Goal: Information Seeking & Learning: Learn about a topic

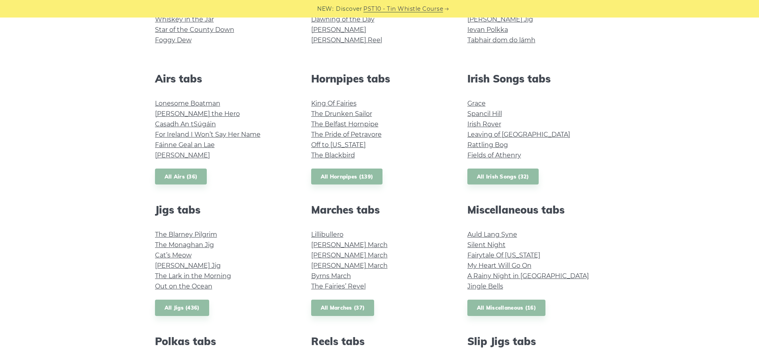
scroll to position [279, 0]
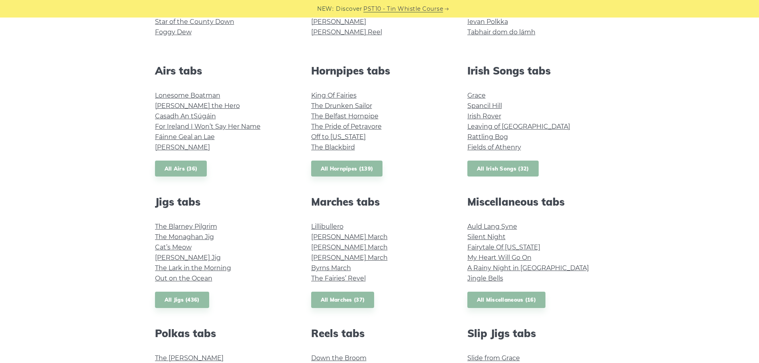
click at [515, 174] on link "All Irish Songs (32)" at bounding box center [503, 169] width 71 height 16
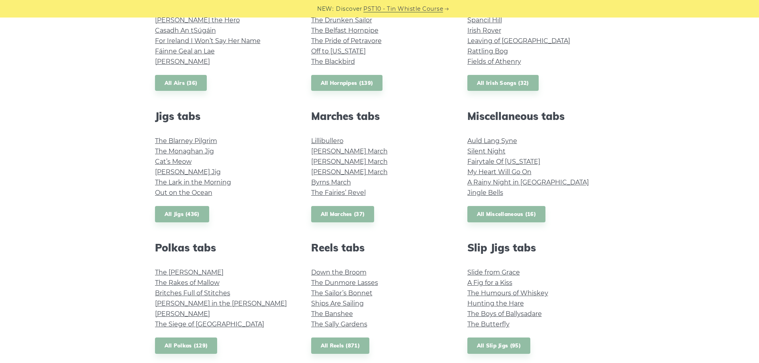
scroll to position [319, 0]
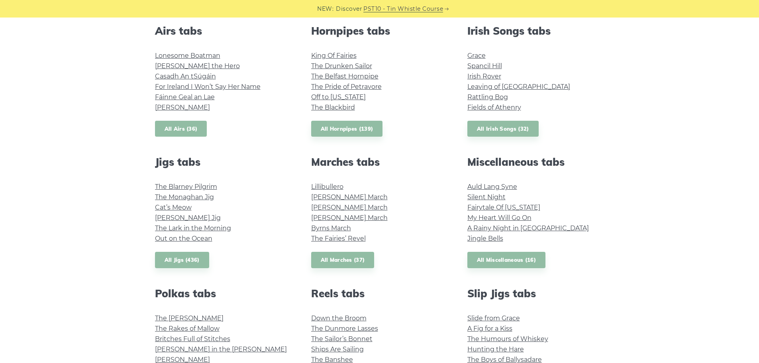
click at [197, 124] on link "All Airs (36)" at bounding box center [181, 129] width 52 height 16
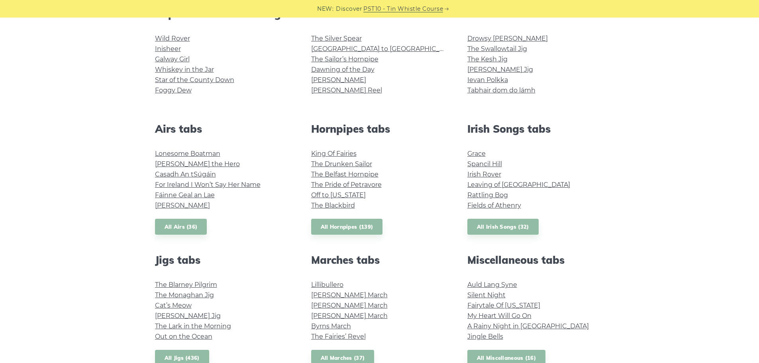
scroll to position [159, 0]
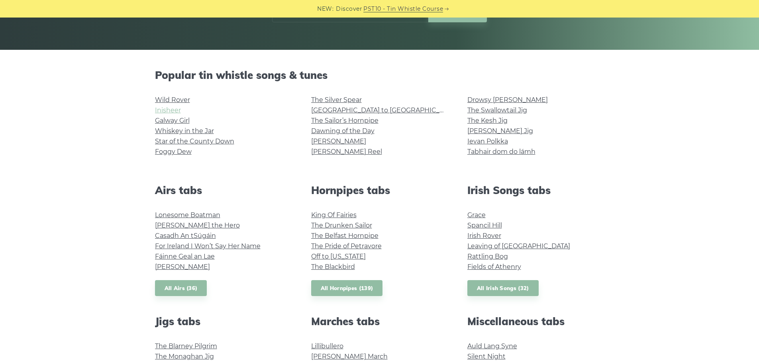
click at [167, 111] on link "Inisheer" at bounding box center [168, 110] width 26 height 8
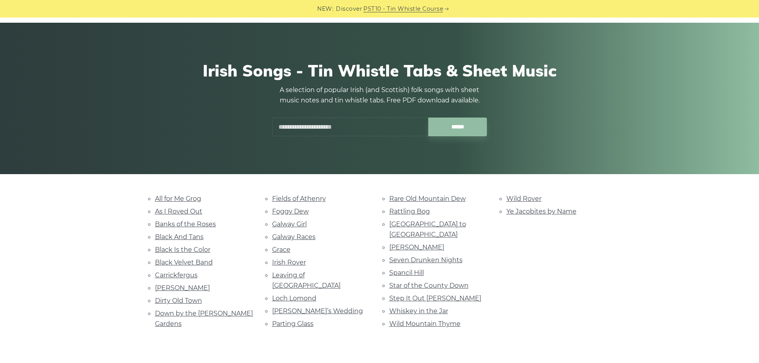
scroll to position [80, 0]
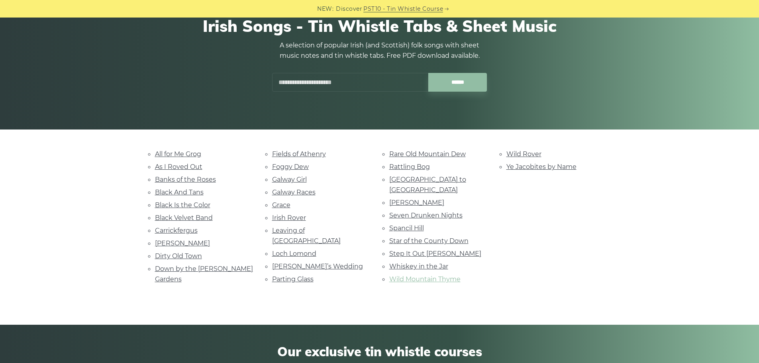
click at [405, 275] on link "Wild Mountain Thyme" at bounding box center [424, 279] width 71 height 8
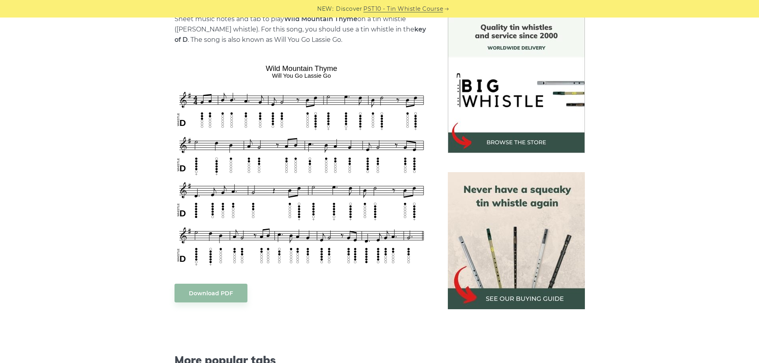
scroll to position [199, 0]
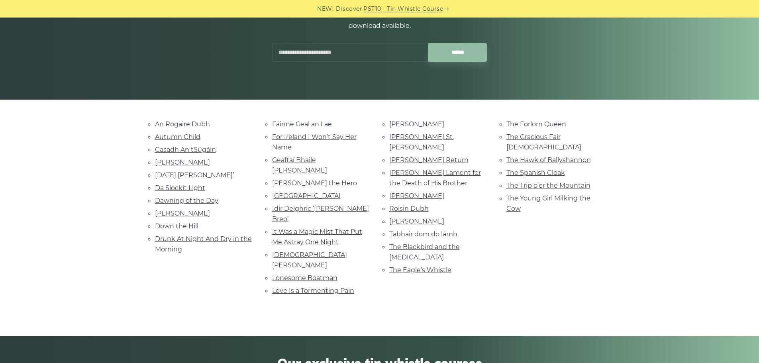
scroll to position [120, 0]
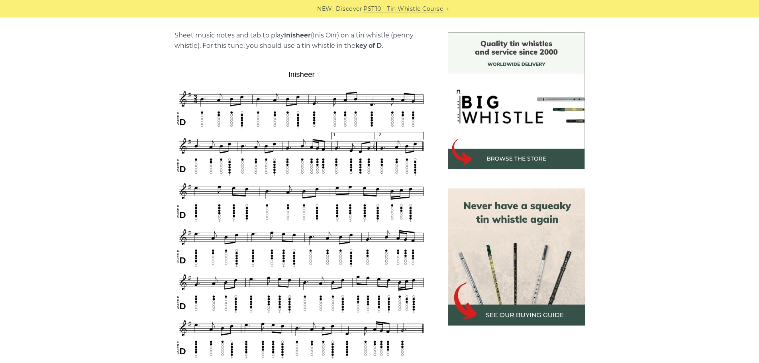
scroll to position [199, 0]
